Goal: Communication & Community: Answer question/provide support

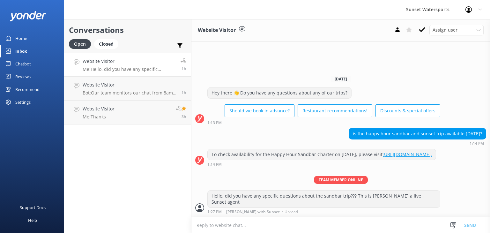
click at [118, 67] on p "Me: Hello, did you have any specific questions about the sandbar trip??? This i…" at bounding box center [129, 69] width 93 height 6
click at [109, 56] on link "Website Visitor Me: Hello, did you have any specific questions about the sandba…" at bounding box center [127, 65] width 127 height 24
click at [134, 91] on p "Bot: Our team monitors our chat from 8am to 8pm and will be with you shortly. I…" at bounding box center [130, 93] width 94 height 6
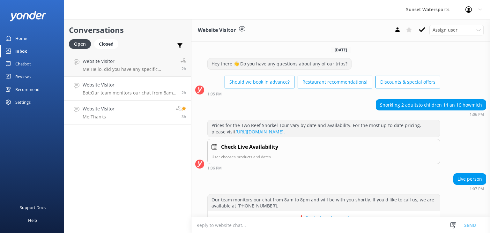
scroll to position [29, 0]
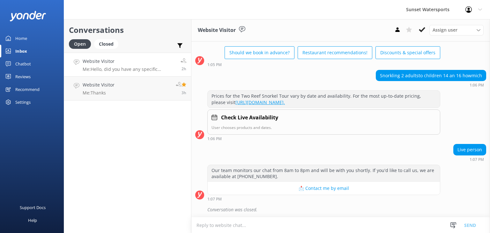
click at [127, 61] on h4 "Website Visitor" at bounding box center [129, 61] width 93 height 7
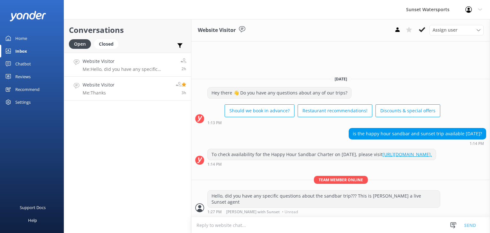
click at [127, 90] on link "Website Visitor Me: Thanks 3h" at bounding box center [127, 88] width 127 height 24
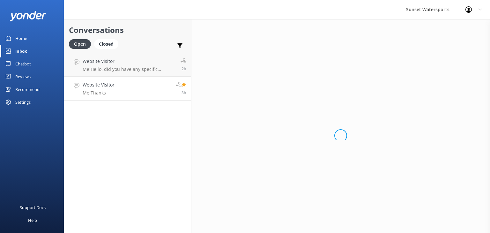
click at [184, 84] on use at bounding box center [183, 84] width 5 height 4
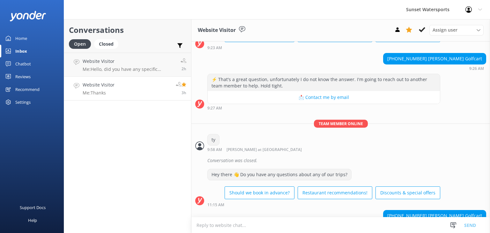
scroll to position [2136, 0]
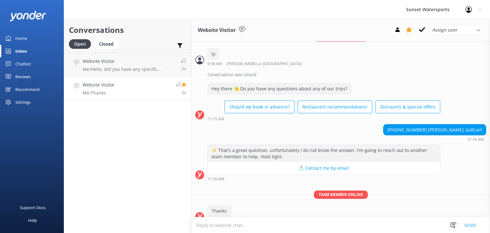
click at [184, 82] on icon at bounding box center [183, 84] width 5 height 5
click at [134, 84] on link "Website Visitor Me: Thanks 3h" at bounding box center [127, 88] width 127 height 24
click at [119, 65] on div "Website Visitor Me: Hello, did you have any specific questions about the sandba…" at bounding box center [129, 65] width 93 height 14
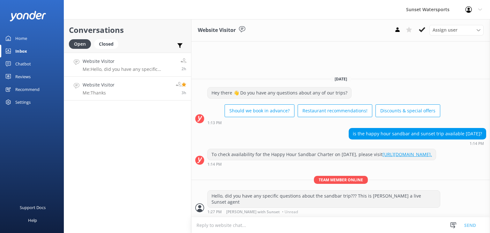
click at [110, 93] on p "Me: Thanks" at bounding box center [99, 93] width 32 height 6
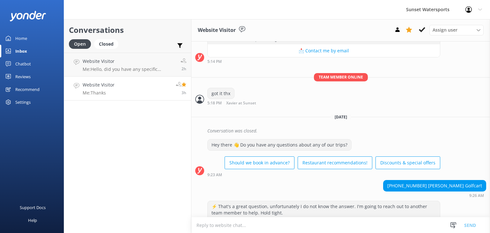
scroll to position [2136, 0]
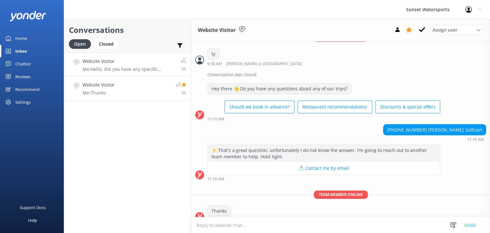
click at [111, 64] on h4 "Website Visitor" at bounding box center [129, 61] width 93 height 7
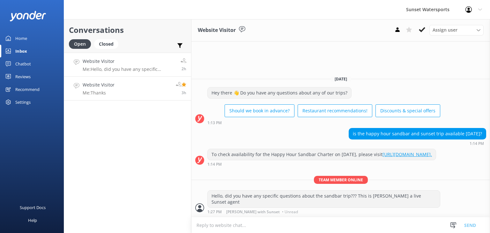
click at [113, 88] on h4 "Website Visitor" at bounding box center [99, 84] width 32 height 7
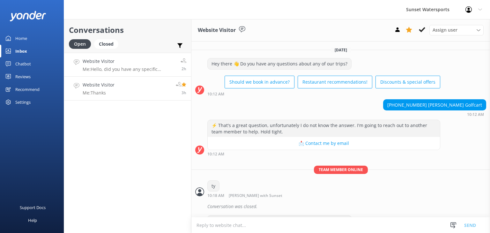
click at [118, 66] on div "Website Visitor Me: Hello, did you have any specific questions about the sandba…" at bounding box center [129, 65] width 93 height 14
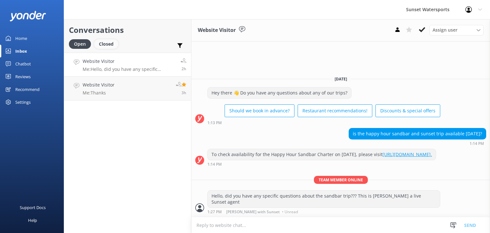
click at [107, 41] on div "Closed" at bounding box center [106, 44] width 24 height 10
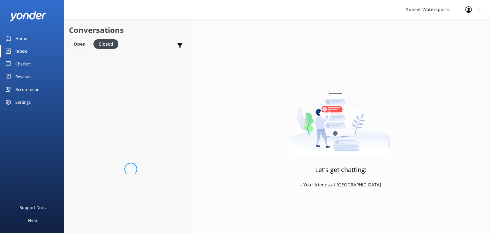
click at [78, 44] on div "Open" at bounding box center [79, 44] width 21 height 10
